Goal: Find specific page/section: Find specific page/section

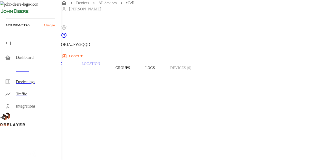
scroll to position [25, 0]
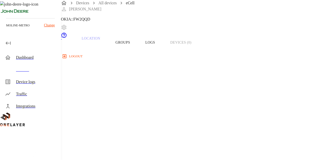
copy span "8900099200002826957"
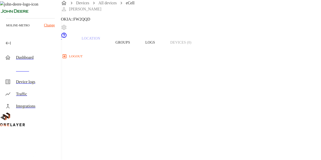
click at [138, 50] on button "Groups" at bounding box center [123, 42] width 30 height 32
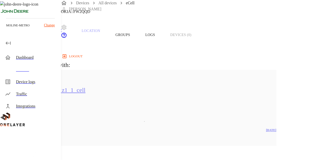
scroll to position [25, 0]
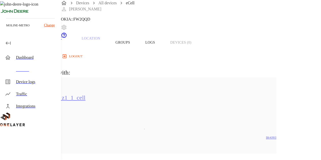
click at [163, 54] on button "Logs" at bounding box center [150, 42] width 25 height 32
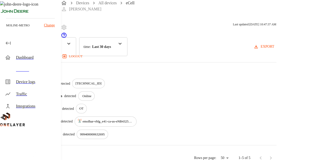
scroll to position [76, 0]
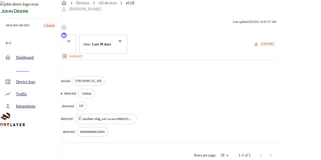
drag, startPoint x: 179, startPoint y: 0, endPoint x: 173, endPoint y: 11, distance: 12.7
click at [172, 12] on div "Devices All devices eCell [PERSON_NAME]" at bounding box center [191, 30] width 260 height 60
